Goal: Task Accomplishment & Management: Use online tool/utility

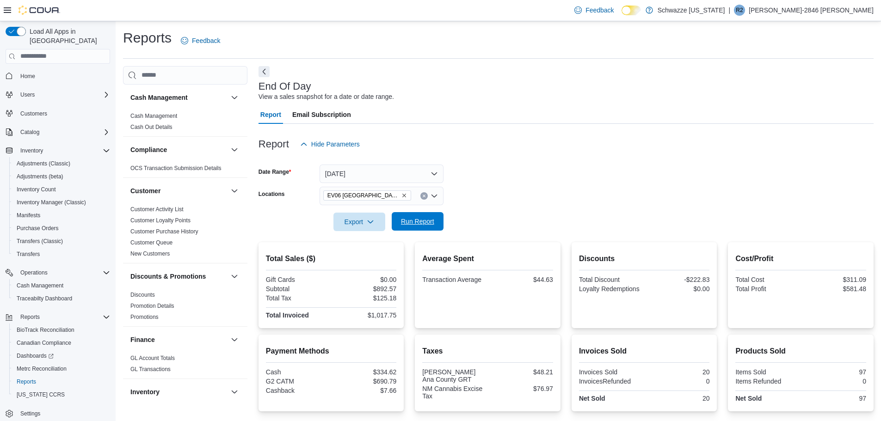
scroll to position [185, 0]
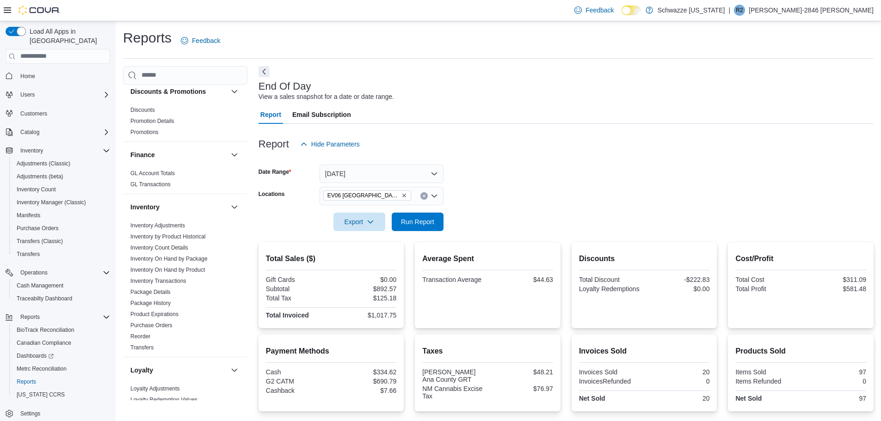
click at [384, 202] on div "EV06 [GEOGRAPHIC_DATA]" at bounding box center [382, 196] width 124 height 18
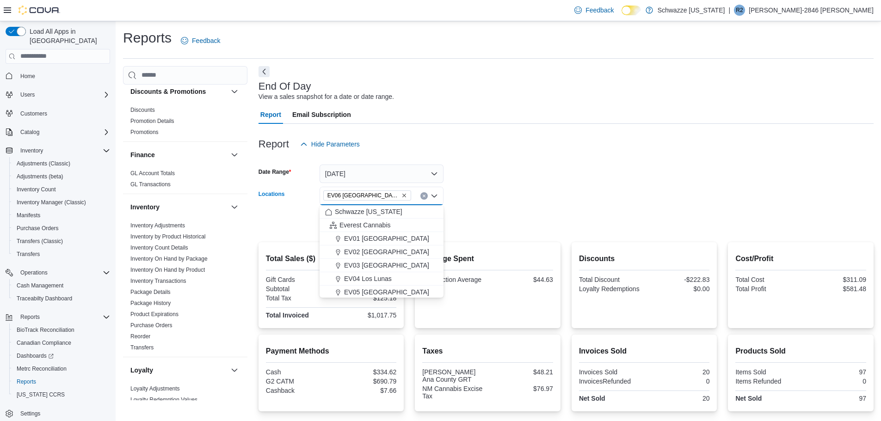
click at [401, 198] on icon "Remove EV06 Las Cruces East from selection in this group" at bounding box center [404, 196] width 6 height 6
click at [382, 236] on span "EV11 Las Cruces South Valley" at bounding box center [386, 233] width 85 height 9
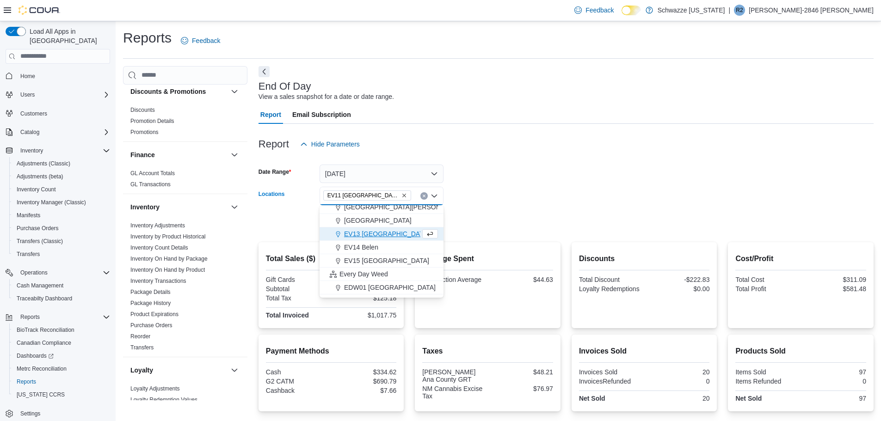
drag, startPoint x: 505, startPoint y: 193, endPoint x: 461, endPoint y: 209, distance: 46.7
click at [505, 193] on form "Date Range Today Locations EV11 Las Cruces South Valley Combo box. Selected. EV…" at bounding box center [566, 193] width 615 height 78
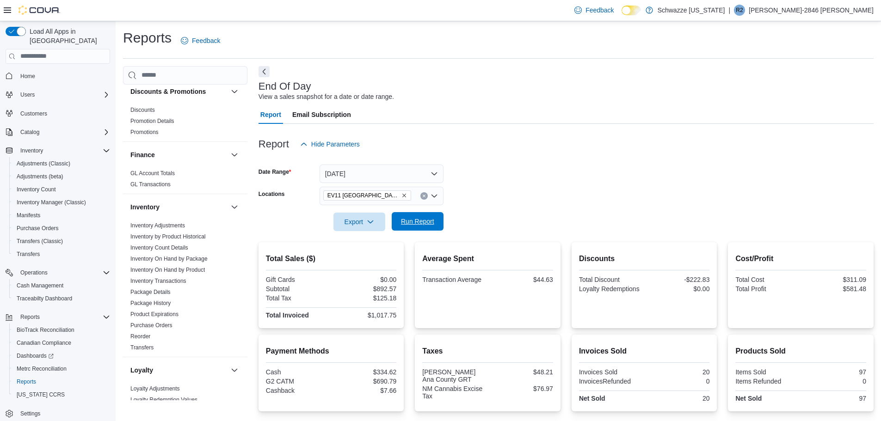
click at [427, 221] on span "Run Report" at bounding box center [417, 221] width 33 height 9
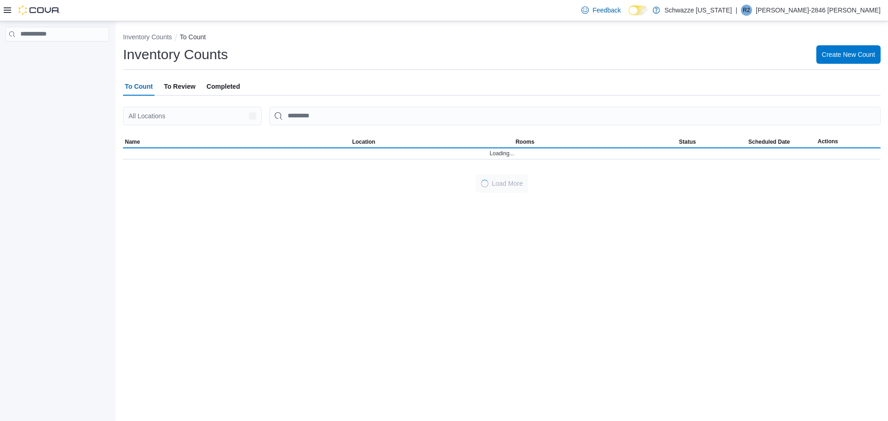
click at [821, 11] on p "[PERSON_NAME]-2846 [PERSON_NAME]" at bounding box center [818, 10] width 125 height 11
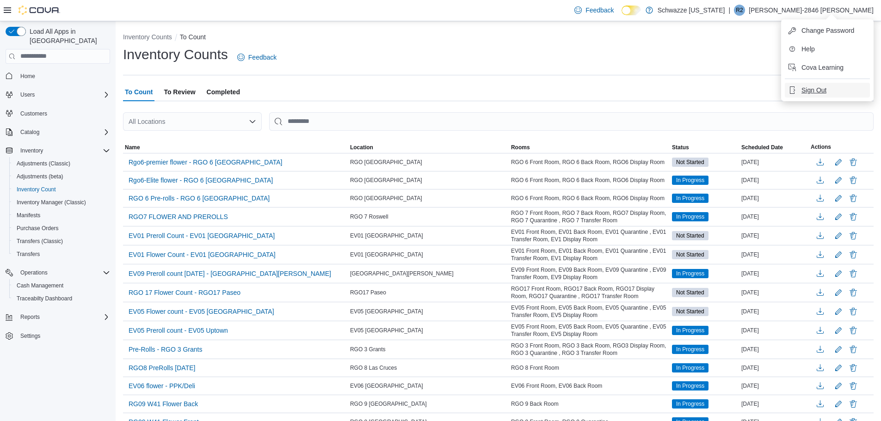
click at [804, 90] on span "Sign Out" at bounding box center [813, 90] width 25 height 9
